Goal: Find specific page/section: Find specific page/section

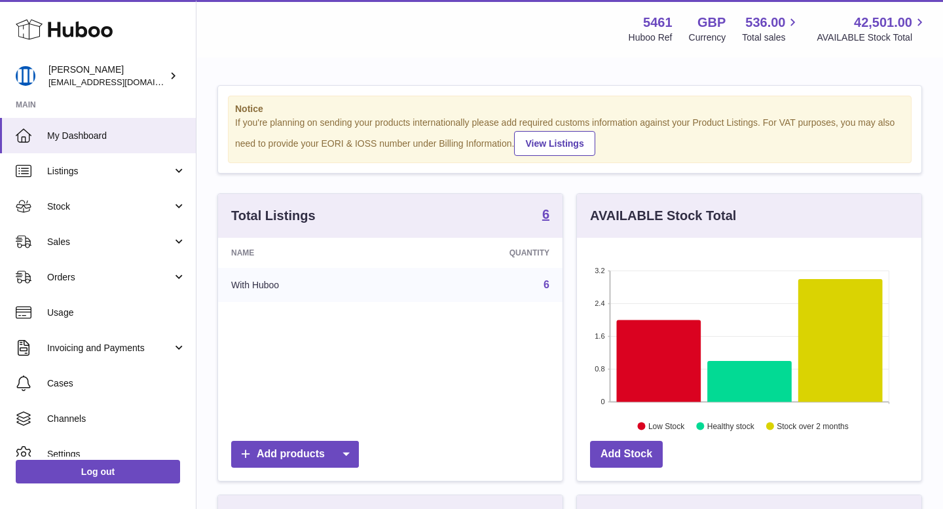
scroll to position [204, 345]
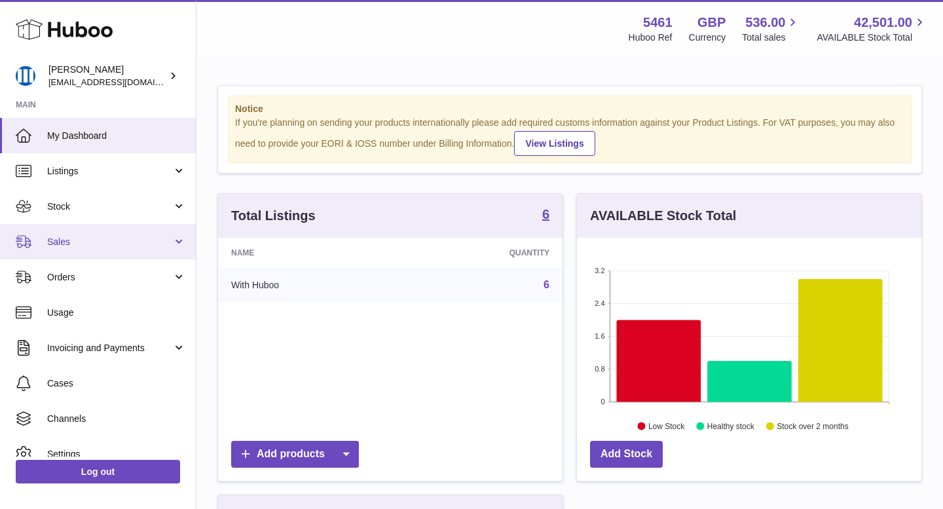
click at [104, 236] on span "Sales" at bounding box center [109, 242] width 125 height 12
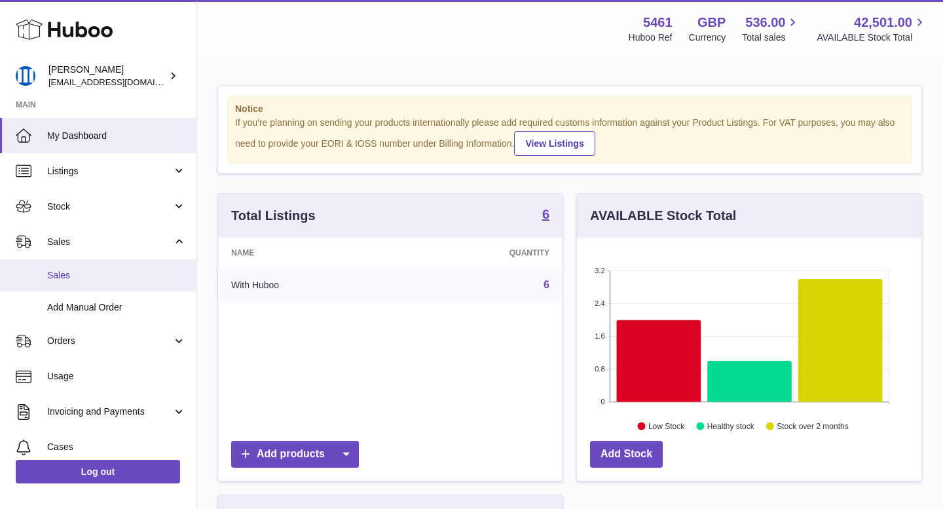
click at [118, 275] on span "Sales" at bounding box center [116, 275] width 139 height 12
